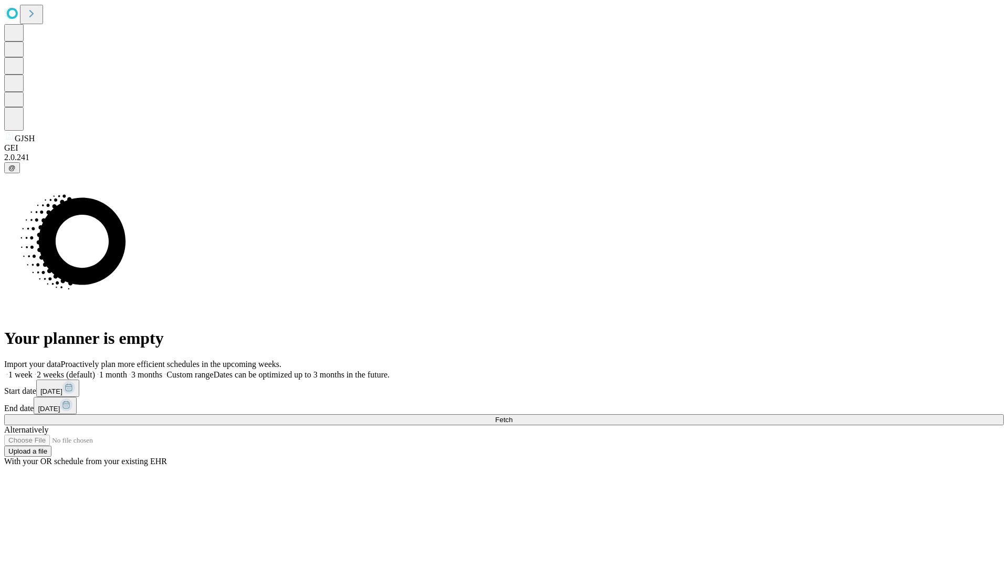
click at [513, 416] on span "Fetch" at bounding box center [503, 420] width 17 height 8
